Goal: Information Seeking & Learning: Learn about a topic

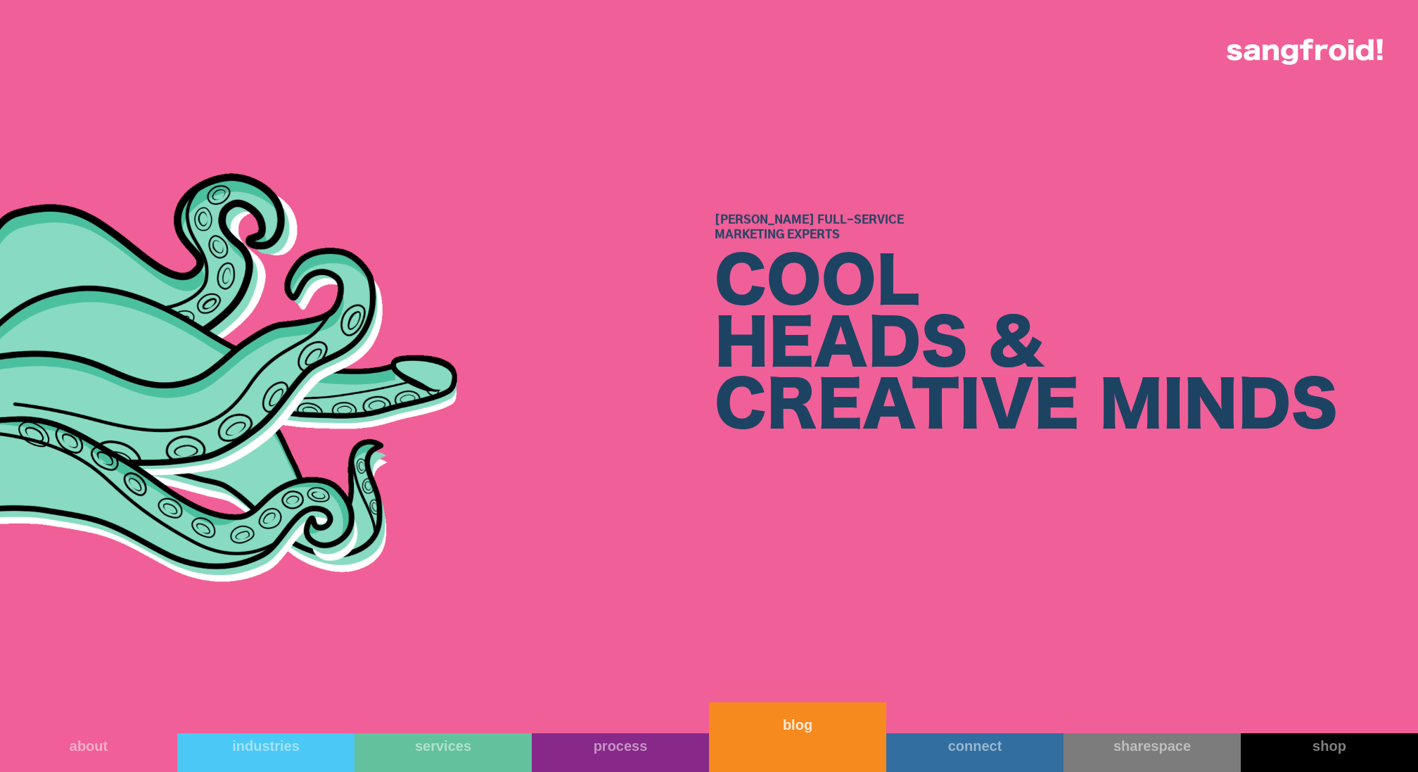
click at [781, 751] on link "blog" at bounding box center [797, 737] width 177 height 70
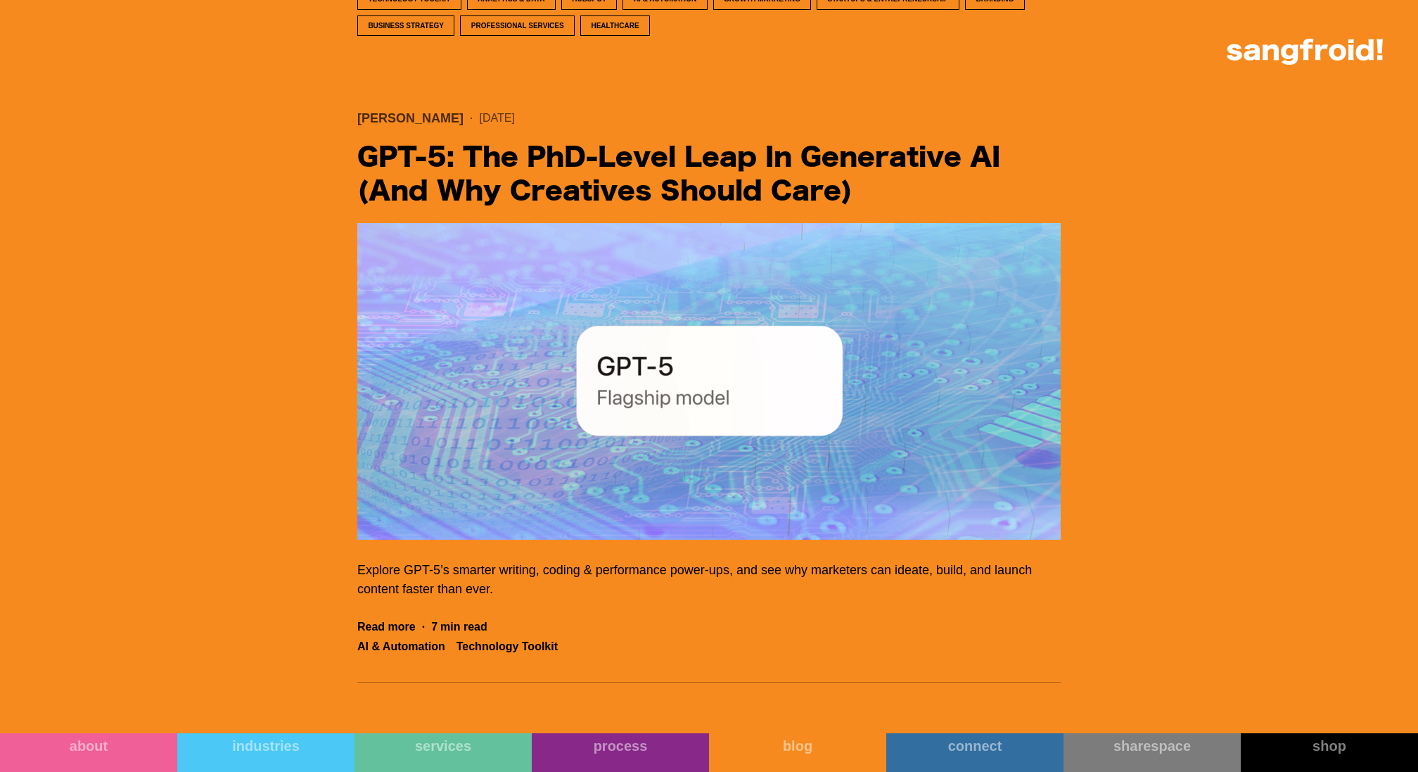
scroll to position [823, 0]
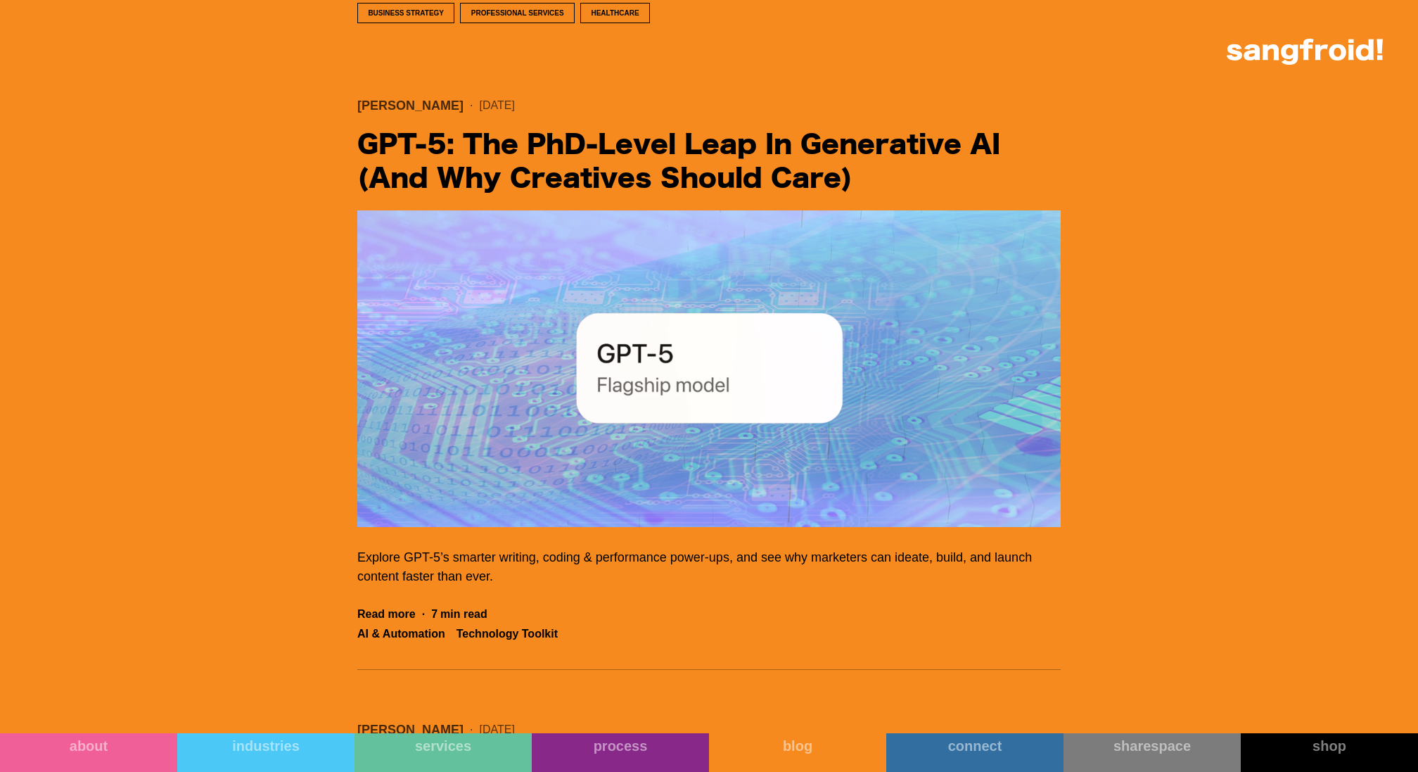
click at [701, 315] on img "Filter 5" at bounding box center [709, 368] width 704 height 317
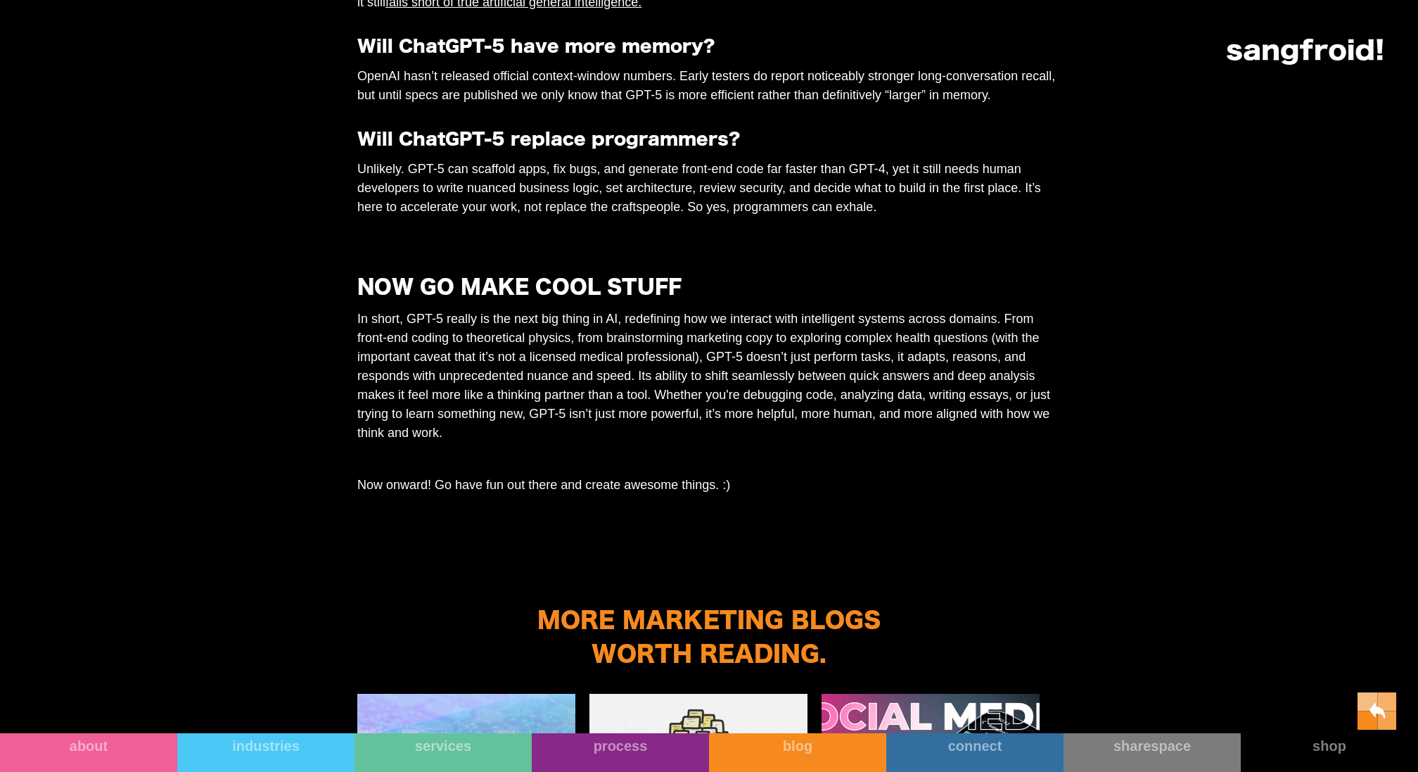
scroll to position [5195, 0]
